Goal: Task Accomplishment & Management: Complete application form

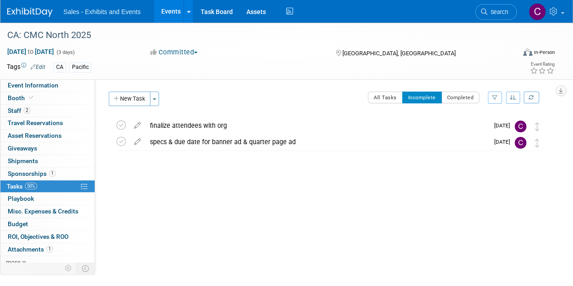
click at [174, 14] on link "Events" at bounding box center [170, 11] width 33 height 23
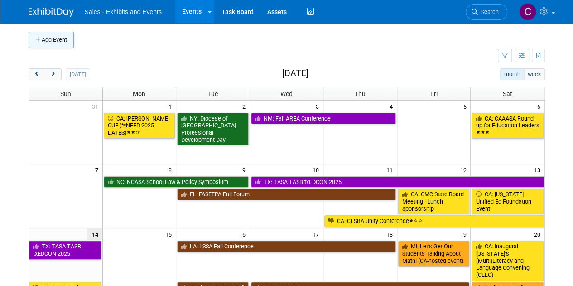
click at [49, 39] on button "Add Event" at bounding box center [51, 40] width 45 height 16
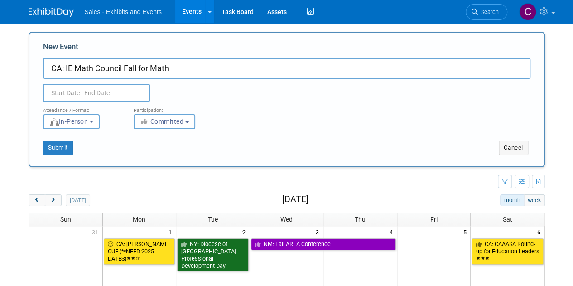
type input "CA: IE Math Council Fall for Math"
click at [102, 96] on input "text" at bounding box center [96, 93] width 107 height 18
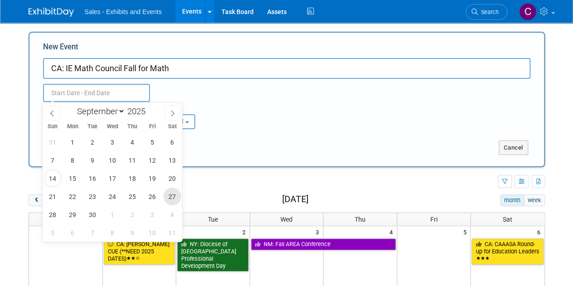
click at [169, 196] on span "27" at bounding box center [173, 197] width 18 height 18
type input "Sep 27, 2025 to Sep 27, 2025"
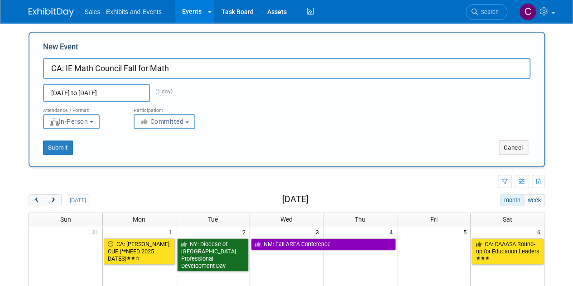
click at [189, 121] on b "button" at bounding box center [187, 122] width 4 height 2
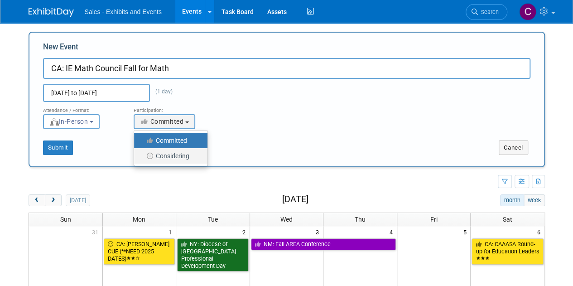
click at [180, 152] on label "Considering" at bounding box center [169, 156] width 60 height 12
click at [142, 153] on input "Considering" at bounding box center [139, 156] width 6 height 6
select select "2"
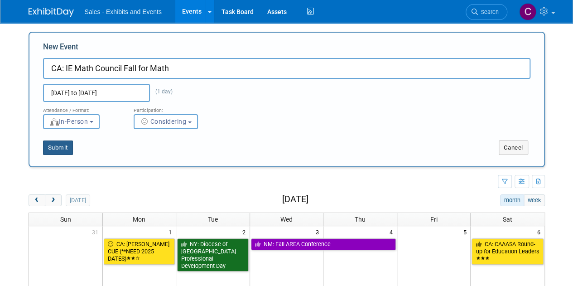
click at [59, 149] on button "Submit" at bounding box center [58, 147] width 30 height 14
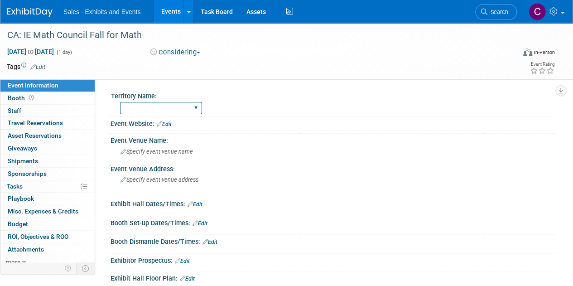
click at [136, 112] on select "Atlantic Southeast Central Southwest Pacific Mountain National Strategic Partne…" at bounding box center [161, 108] width 82 height 12
select select "Pacific"
click at [120, 102] on select "Atlantic Southeast Central Southwest Pacific Mountain National Strategic Partne…" at bounding box center [161, 108] width 82 height 12
click at [158, 149] on span "Specify event venue name" at bounding box center [157, 151] width 72 height 7
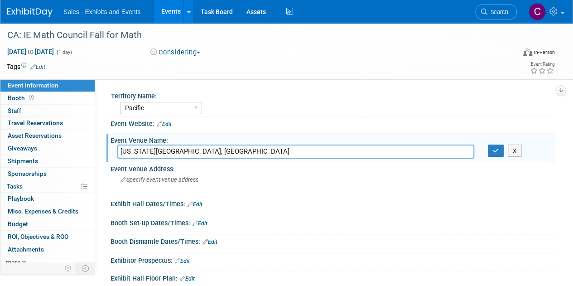
type input "California State University, San Bernardino"
click at [495, 143] on div "Event Venue Name:" at bounding box center [333, 139] width 444 height 11
click at [493, 148] on icon "button" at bounding box center [496, 151] width 6 height 6
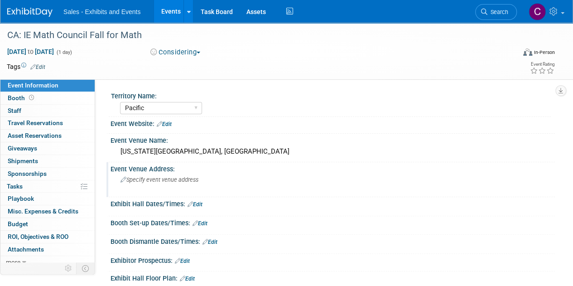
click at [144, 184] on div "Specify event venue address" at bounding box center [203, 183] width 172 height 21
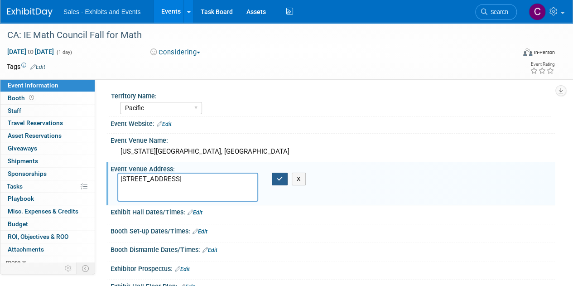
type textarea "5500 University Pkwy, San Bernardino, CA 92407"
click at [275, 181] on button "button" at bounding box center [280, 179] width 16 height 13
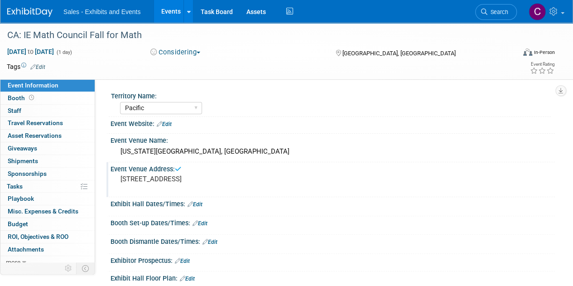
click at [40, 67] on link "Edit" at bounding box center [37, 67] width 15 height 6
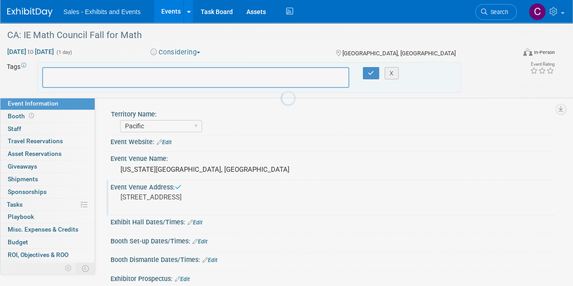
type input "a"
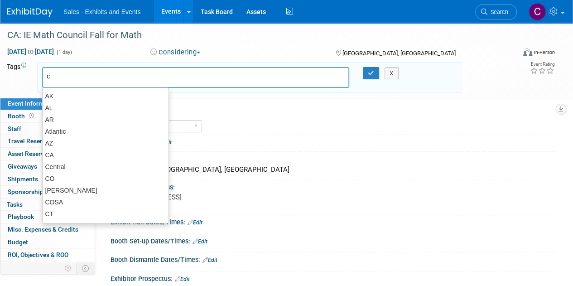
type input "ca"
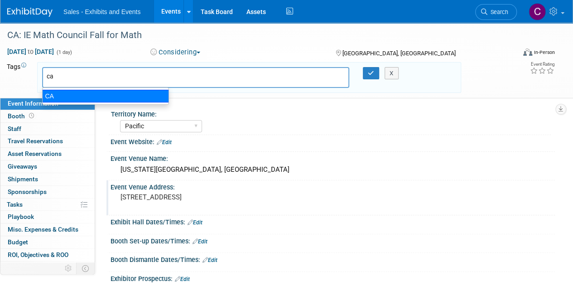
click at [64, 99] on div "CA" at bounding box center [105, 96] width 127 height 13
type input "CA"
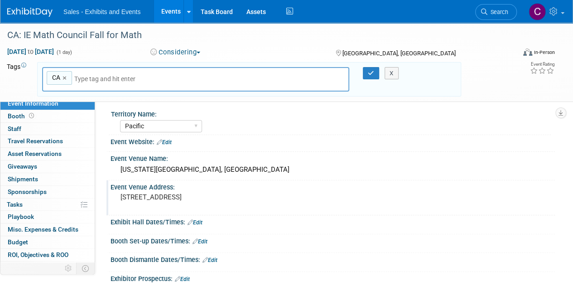
type input "p"
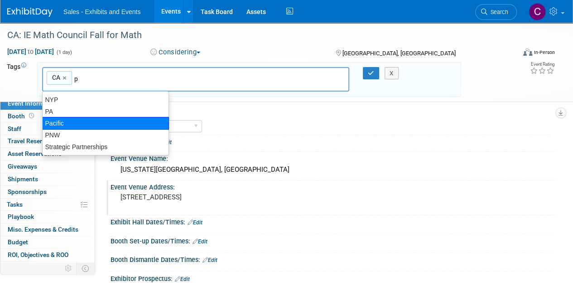
click at [68, 122] on div "Pacific" at bounding box center [105, 123] width 127 height 13
type input "CA, Pacific"
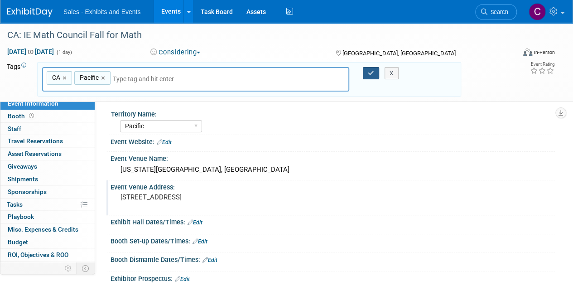
click at [363, 73] on button "button" at bounding box center [371, 73] width 16 height 13
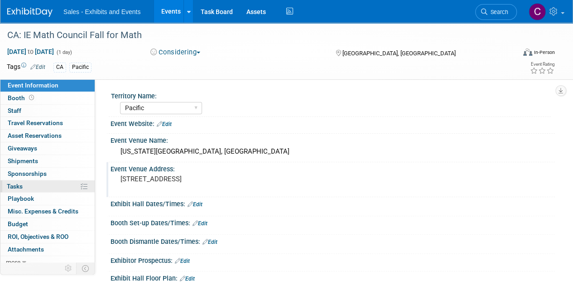
click at [25, 180] on link "0% Tasks 0%" at bounding box center [47, 186] width 94 height 12
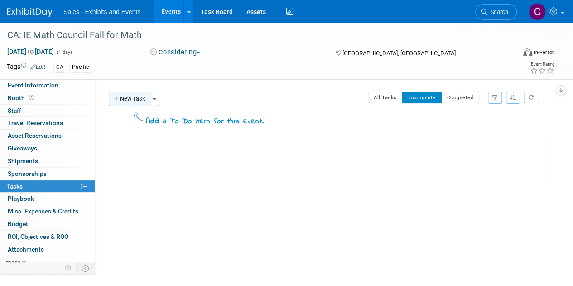
click at [121, 102] on button "New Task" at bounding box center [130, 99] width 42 height 14
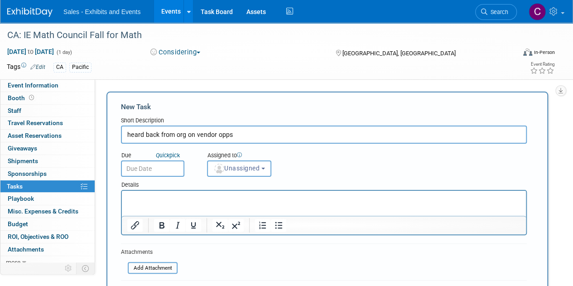
type input "heard back from org on vendor opps"
click at [139, 167] on input "text" at bounding box center [152, 168] width 63 height 16
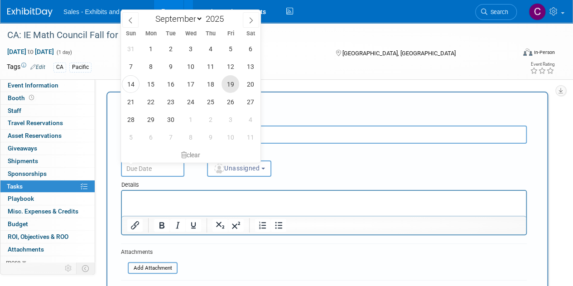
click at [233, 85] on span "19" at bounding box center [231, 84] width 18 height 18
type input "Sep 19, 2025"
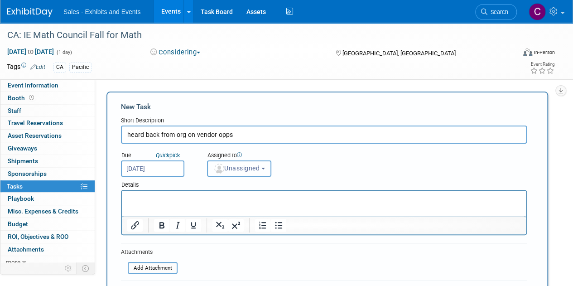
click at [248, 169] on span "Unassigned" at bounding box center [236, 167] width 46 height 7
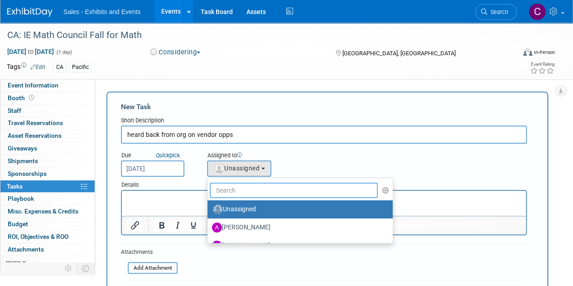
click at [249, 189] on input "text" at bounding box center [294, 190] width 168 height 15
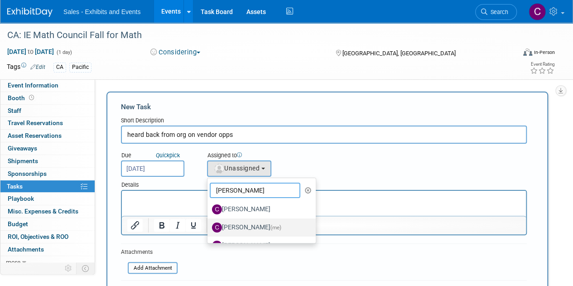
type input "chris"
click at [225, 227] on label "Christine Lurz (me)" at bounding box center [259, 227] width 95 height 14
click at [209, 227] on input "Christine Lurz (me)" at bounding box center [206, 226] width 6 height 6
select select "a9e3834d-668b-4315-a5d4-069993be606a"
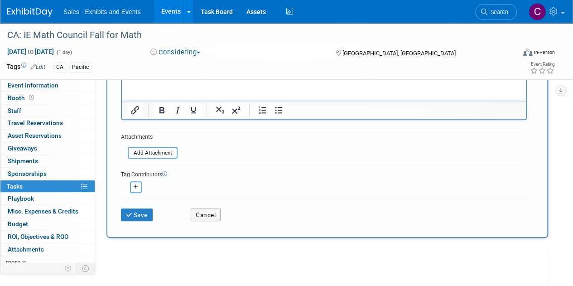
scroll to position [147, 0]
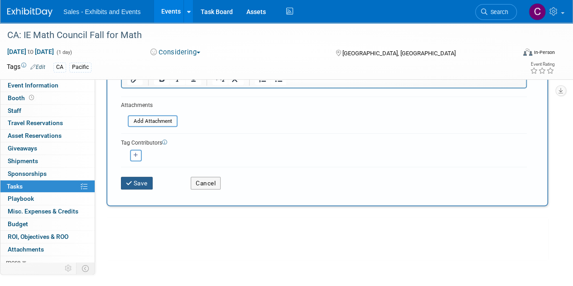
drag, startPoint x: 154, startPoint y: 175, endPoint x: 145, endPoint y: 181, distance: 11.0
click at [151, 178] on div "Save" at bounding box center [149, 180] width 70 height 19
click at [139, 187] on button "Save" at bounding box center [137, 183] width 32 height 13
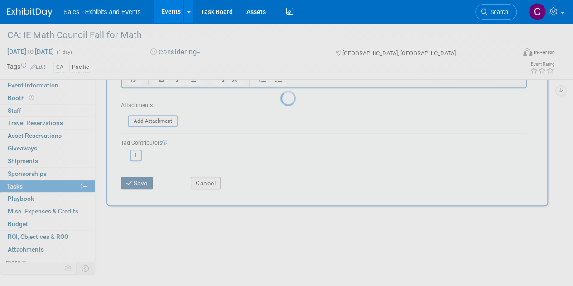
scroll to position [0, 0]
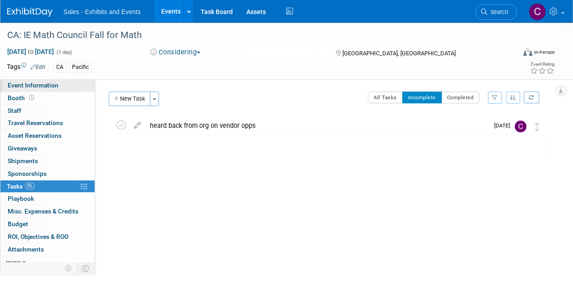
click at [19, 88] on span "Event Information" at bounding box center [33, 85] width 51 height 7
select select "Pacific"
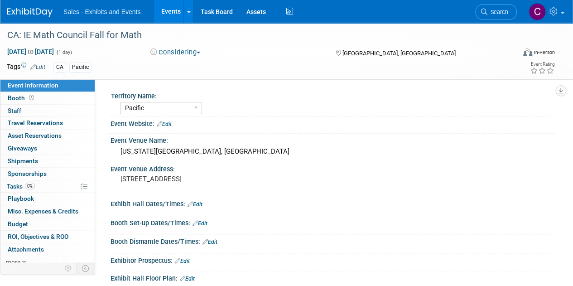
click at [169, 125] on link "Edit" at bounding box center [164, 124] width 15 height 6
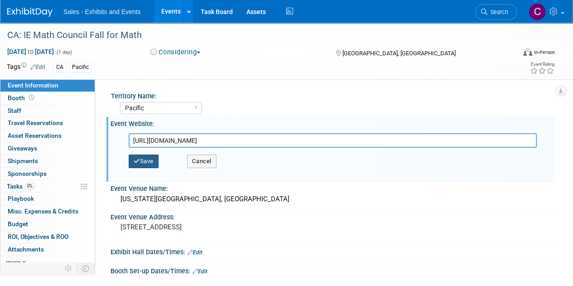
type input "https://iemathcouncil.com/fall-for-math-2024"
click at [142, 162] on button "Save" at bounding box center [144, 161] width 30 height 14
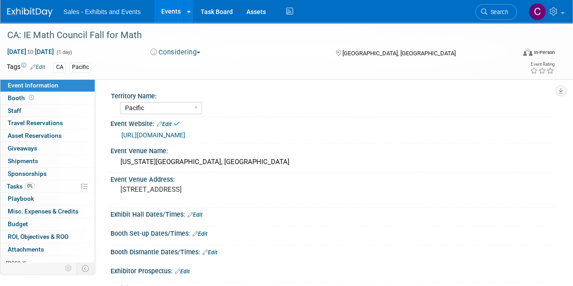
scroll to position [55, 0]
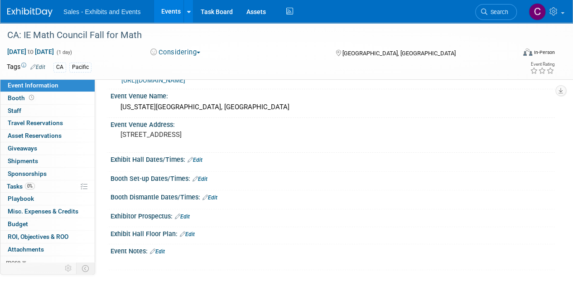
click at [159, 249] on link "Edit" at bounding box center [157, 251] width 15 height 6
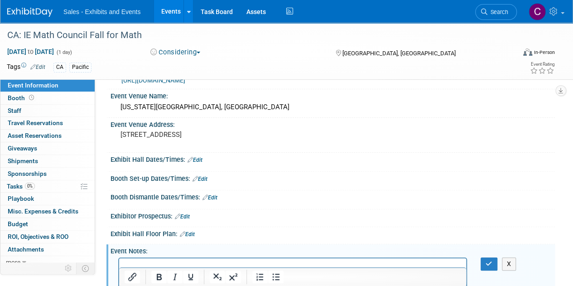
scroll to position [0, 0]
click at [487, 261] on icon "button" at bounding box center [489, 263] width 7 height 6
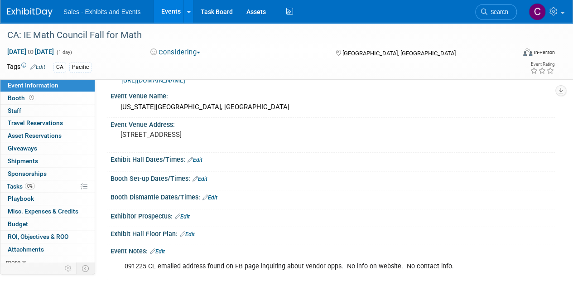
click at [172, 9] on link "Events" at bounding box center [170, 11] width 33 height 23
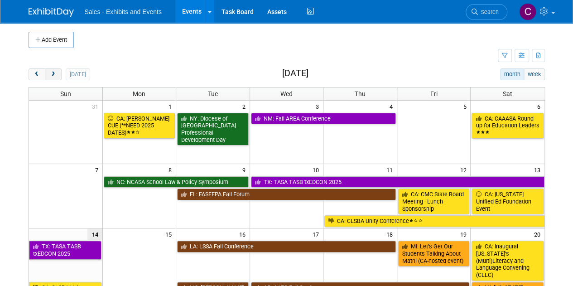
click at [53, 76] on span "next" at bounding box center [53, 75] width 7 height 6
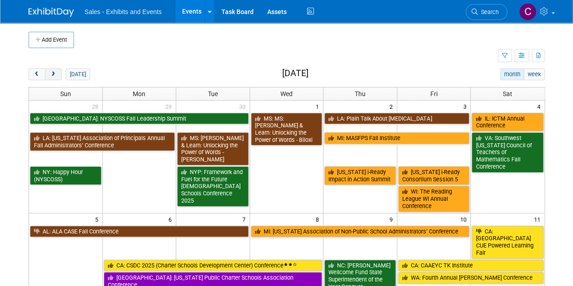
click at [53, 76] on span "next" at bounding box center [53, 75] width 7 height 6
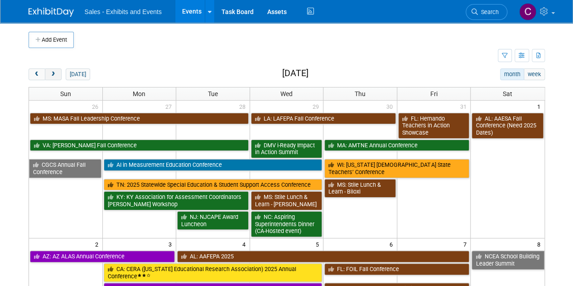
click at [53, 76] on span "next" at bounding box center [53, 75] width 7 height 6
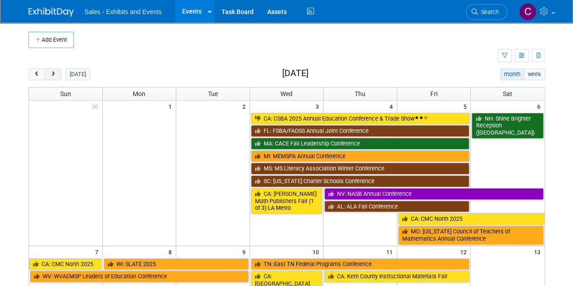
click at [53, 76] on span "next" at bounding box center [53, 75] width 7 height 6
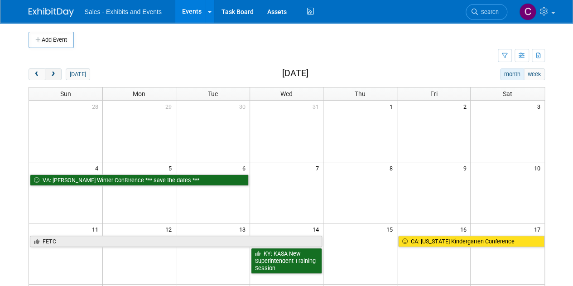
click at [56, 72] on button "next" at bounding box center [53, 74] width 17 height 12
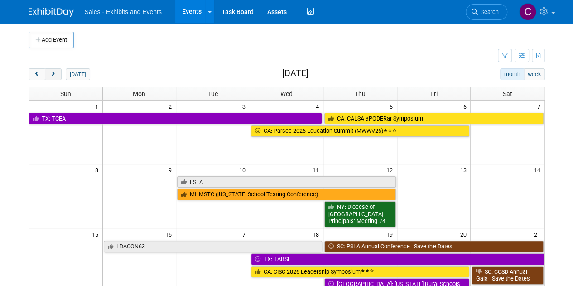
click at [56, 72] on button "next" at bounding box center [53, 74] width 17 height 12
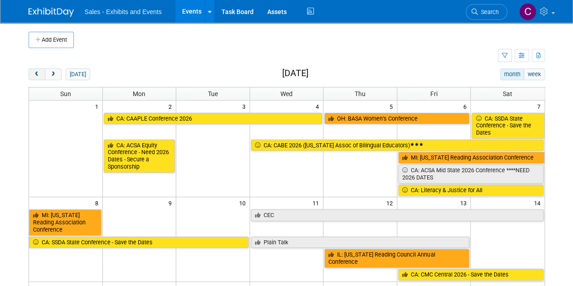
click at [37, 72] on span "prev" at bounding box center [37, 75] width 7 height 6
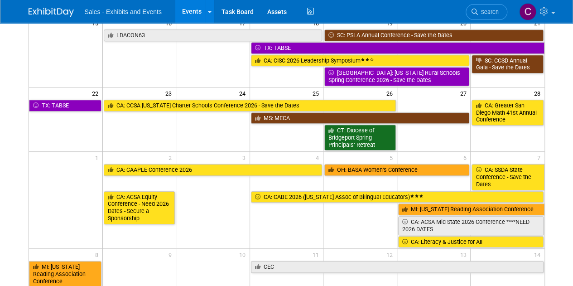
scroll to position [213, 0]
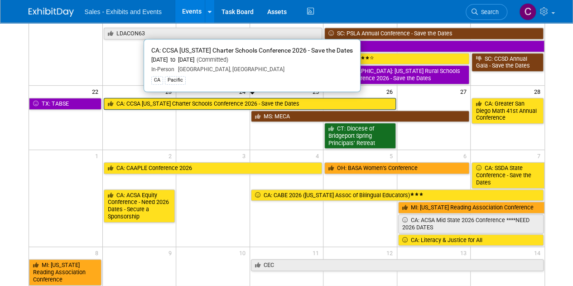
click at [150, 102] on link "CA: CCSA [US_STATE] Charter Schools Conference 2026 - Save the Dates" at bounding box center [250, 104] width 292 height 12
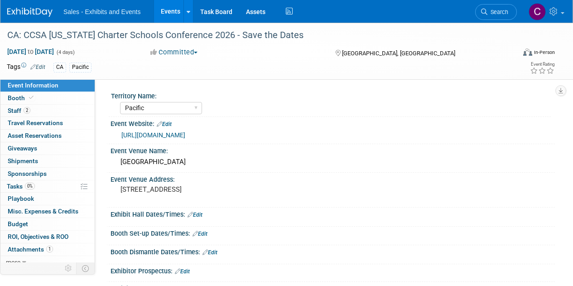
select select "Pacific"
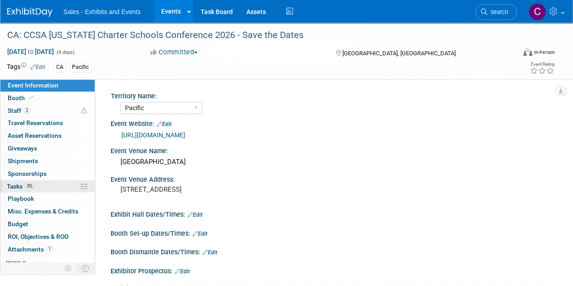
click at [12, 187] on span "Tasks 0%" at bounding box center [21, 186] width 28 height 7
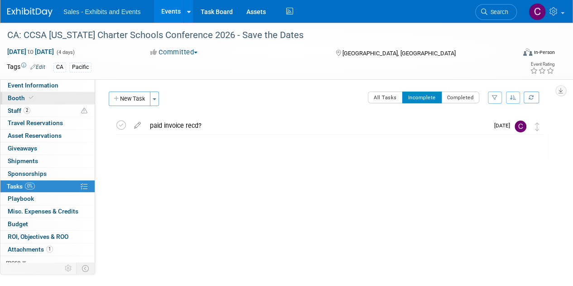
click at [18, 95] on span "Booth" at bounding box center [22, 97] width 28 height 7
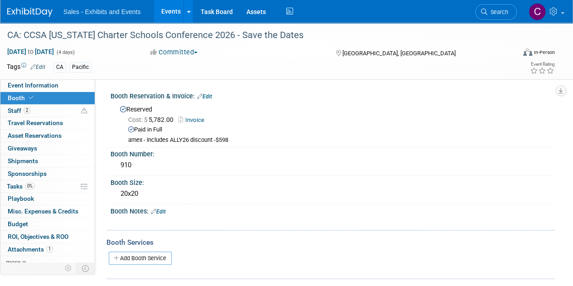
click at [159, 14] on link "Events" at bounding box center [170, 11] width 33 height 23
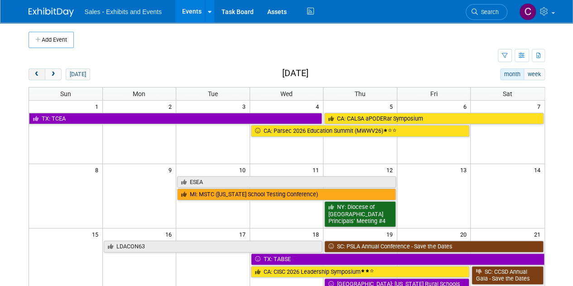
click at [41, 72] on button "prev" at bounding box center [37, 74] width 17 height 12
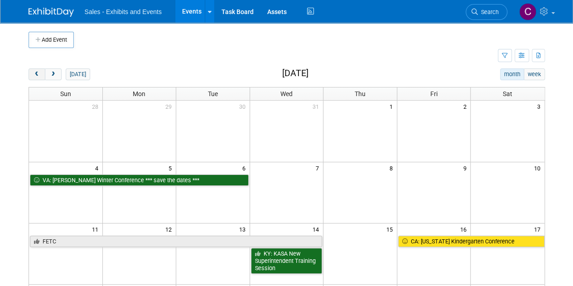
click at [41, 72] on button "prev" at bounding box center [37, 74] width 17 height 12
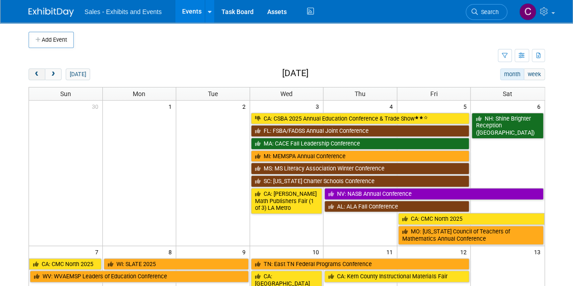
click at [41, 72] on button "prev" at bounding box center [37, 74] width 17 height 12
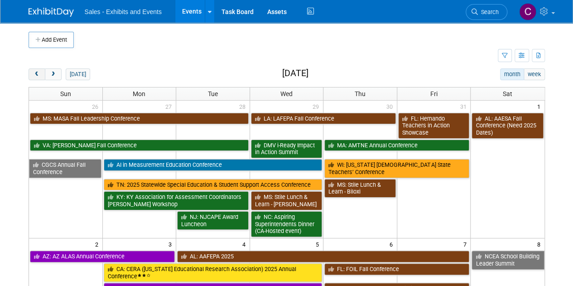
click at [41, 72] on button "prev" at bounding box center [37, 74] width 17 height 12
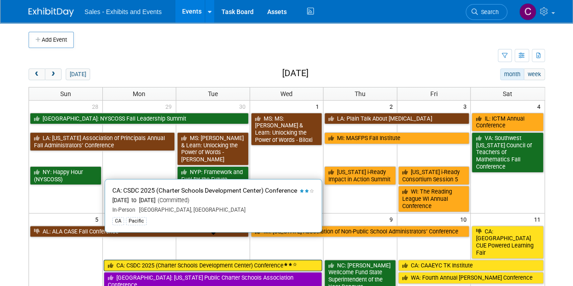
click at [171, 260] on link "CA: CSDC 2025 (Charter Schools Development Center) Conference" at bounding box center [213, 266] width 219 height 12
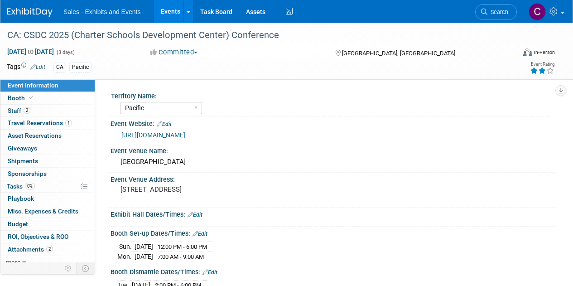
select select "Pacific"
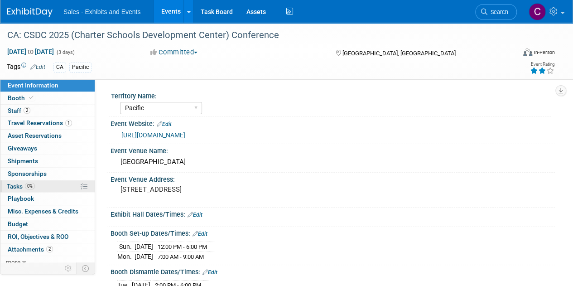
click at [15, 183] on span "Tasks 0%" at bounding box center [21, 186] width 28 height 7
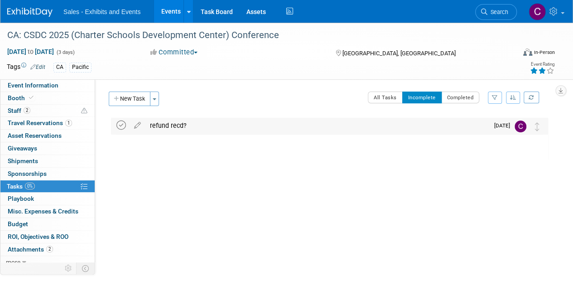
click at [121, 125] on icon at bounding box center [121, 126] width 10 height 10
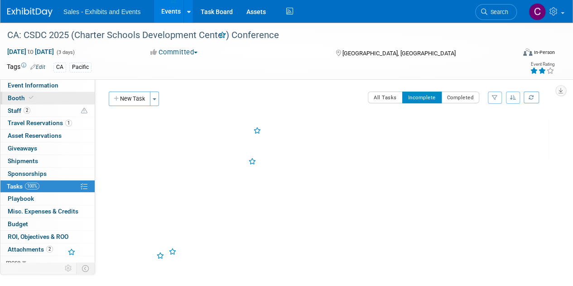
click at [18, 99] on span "Booth" at bounding box center [22, 97] width 28 height 7
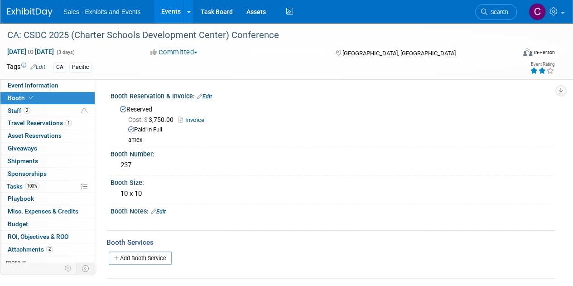
click at [209, 93] on link "Edit" at bounding box center [204, 96] width 15 height 6
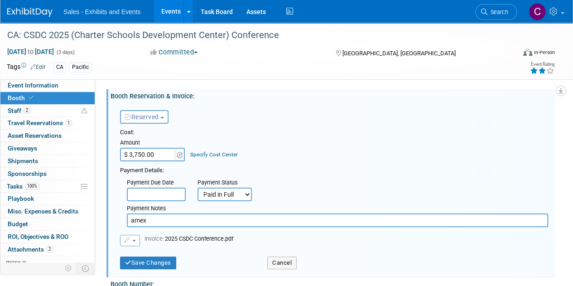
click at [138, 151] on input "$ 3,750.00" at bounding box center [148, 155] width 57 height 14
type input "$ 3,450.00"
click at [202, 220] on input "amex" at bounding box center [337, 220] width 421 height 14
click at [200, 217] on input "amex - $300 refund recd - member discount" at bounding box center [337, 220] width 421 height 14
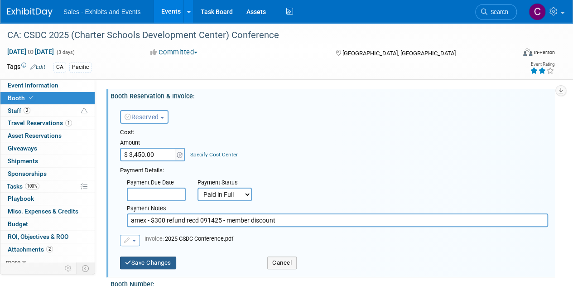
type input "amex - $300 refund recd 091425 - member discount"
click at [170, 264] on button "Save Changes" at bounding box center [148, 262] width 56 height 13
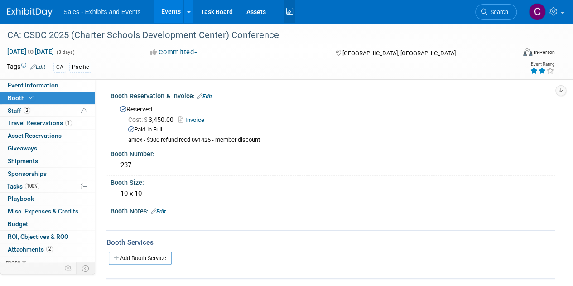
click at [293, 9] on icon at bounding box center [289, 12] width 11 height 14
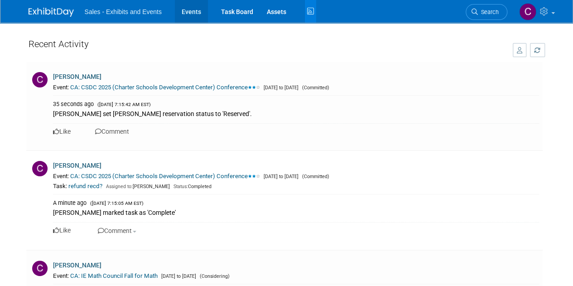
click at [194, 10] on link "Events" at bounding box center [191, 11] width 33 height 23
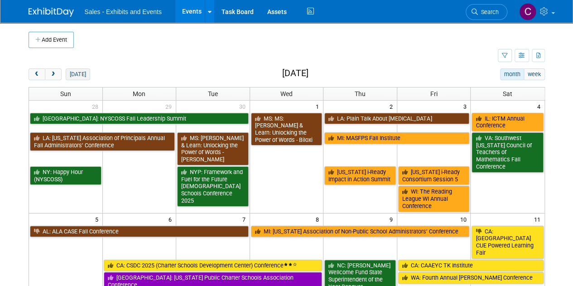
drag, startPoint x: 35, startPoint y: 71, endPoint x: 75, endPoint y: 71, distance: 39.4
click at [35, 72] on span "prev" at bounding box center [37, 75] width 7 height 6
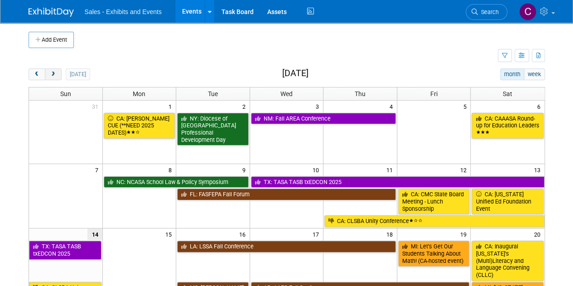
click at [53, 72] on span "next" at bounding box center [53, 75] width 7 height 6
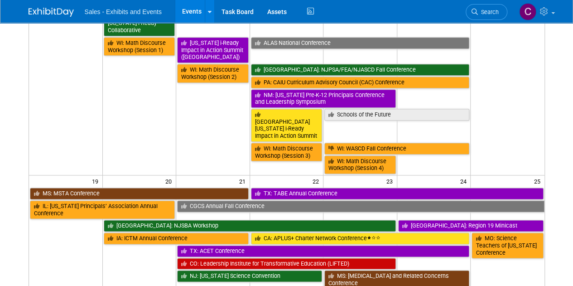
scroll to position [515, 0]
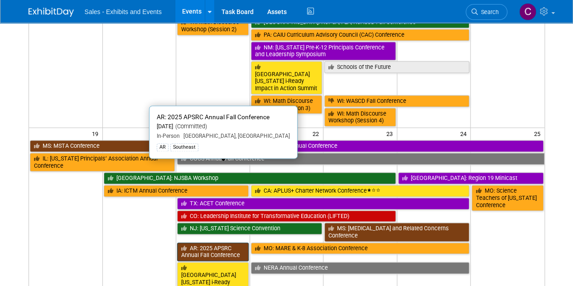
click at [222, 242] on link "AR: 2025 APSRC Annual Fall Conference" at bounding box center [213, 251] width 72 height 19
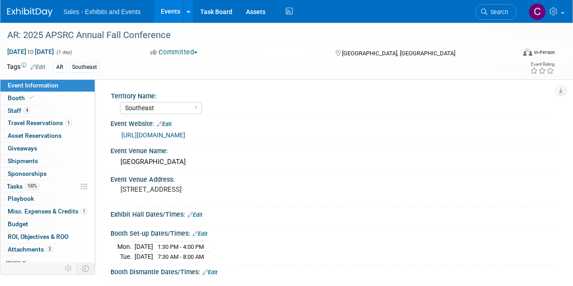
select select "Southeast"
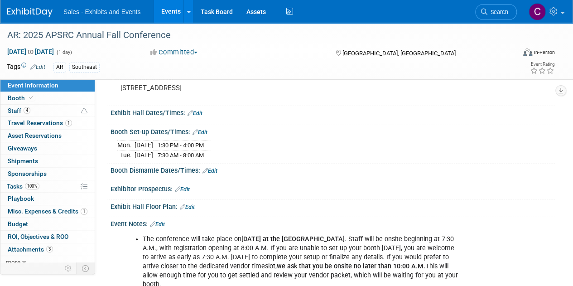
scroll to position [143, 0]
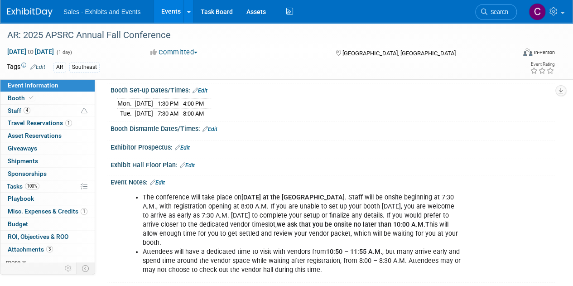
click at [175, 10] on link "Events" at bounding box center [170, 11] width 33 height 23
